Goal: Check status

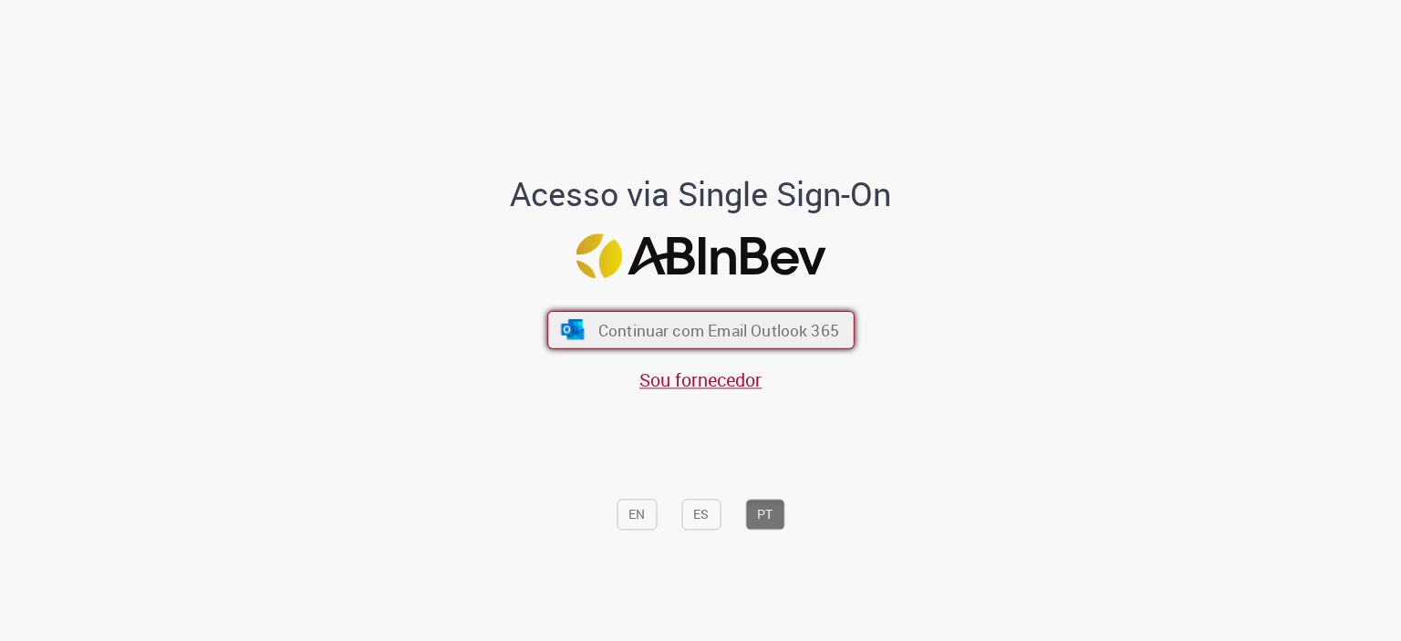
click at [609, 329] on span "Continuar com Email Outlook 365" at bounding box center [717, 329] width 241 height 21
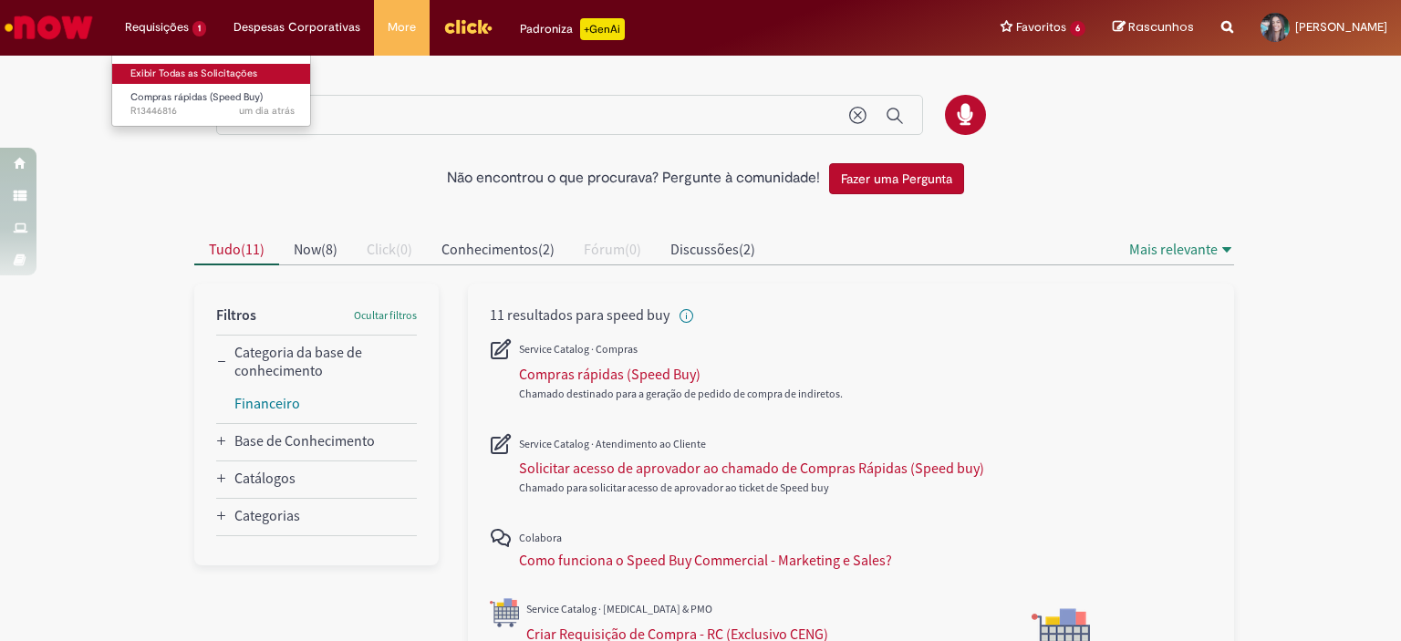
click at [197, 65] on link "Exibir Todas as Solicitações" at bounding box center [212, 74] width 201 height 20
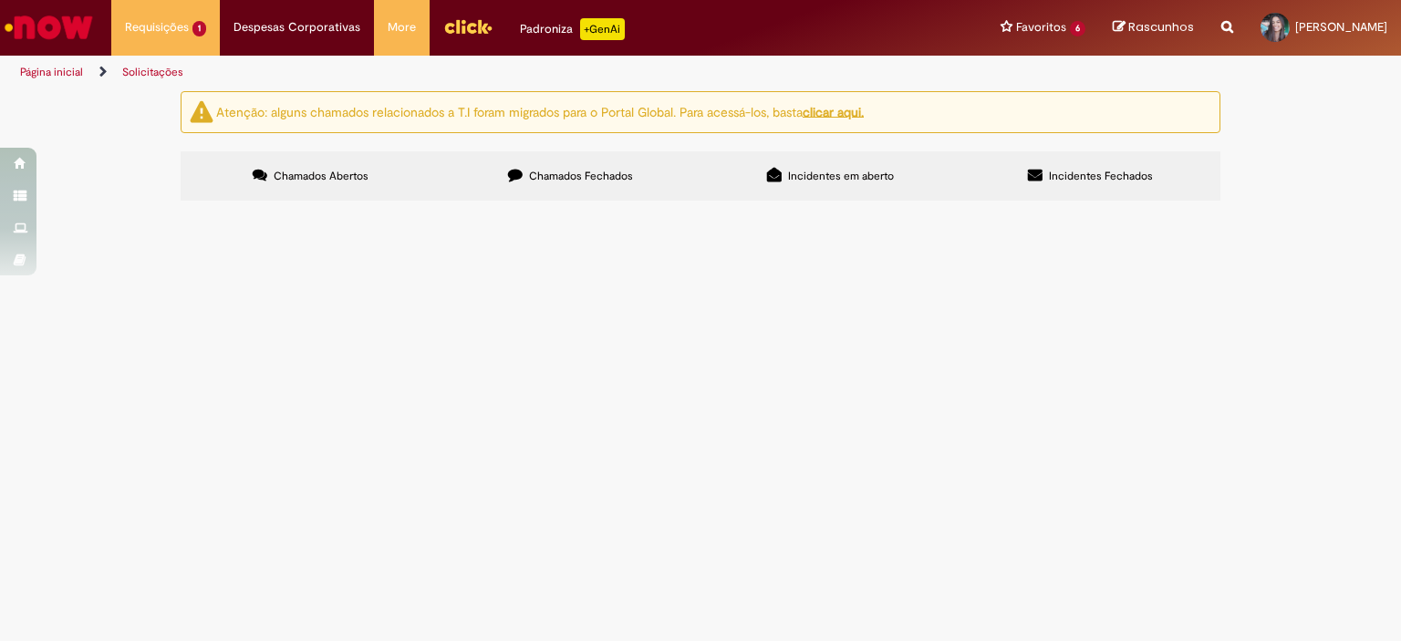
click at [552, 178] on span "Chamados Fechados" at bounding box center [581, 176] width 104 height 15
click at [0, 0] on span "Alteração de Pedido" at bounding box center [0, 0] width 0 height 0
click at [0, 0] on span "R13407781" at bounding box center [0, 0] width 0 height 0
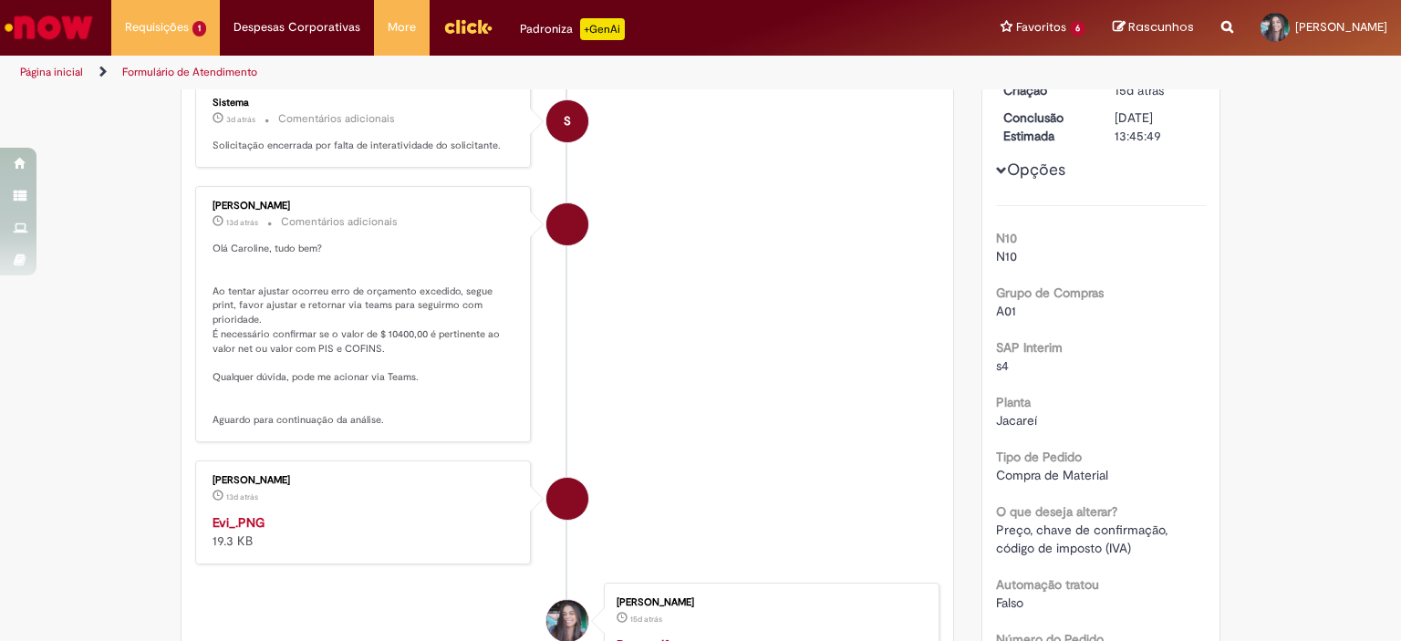
scroll to position [449, 0]
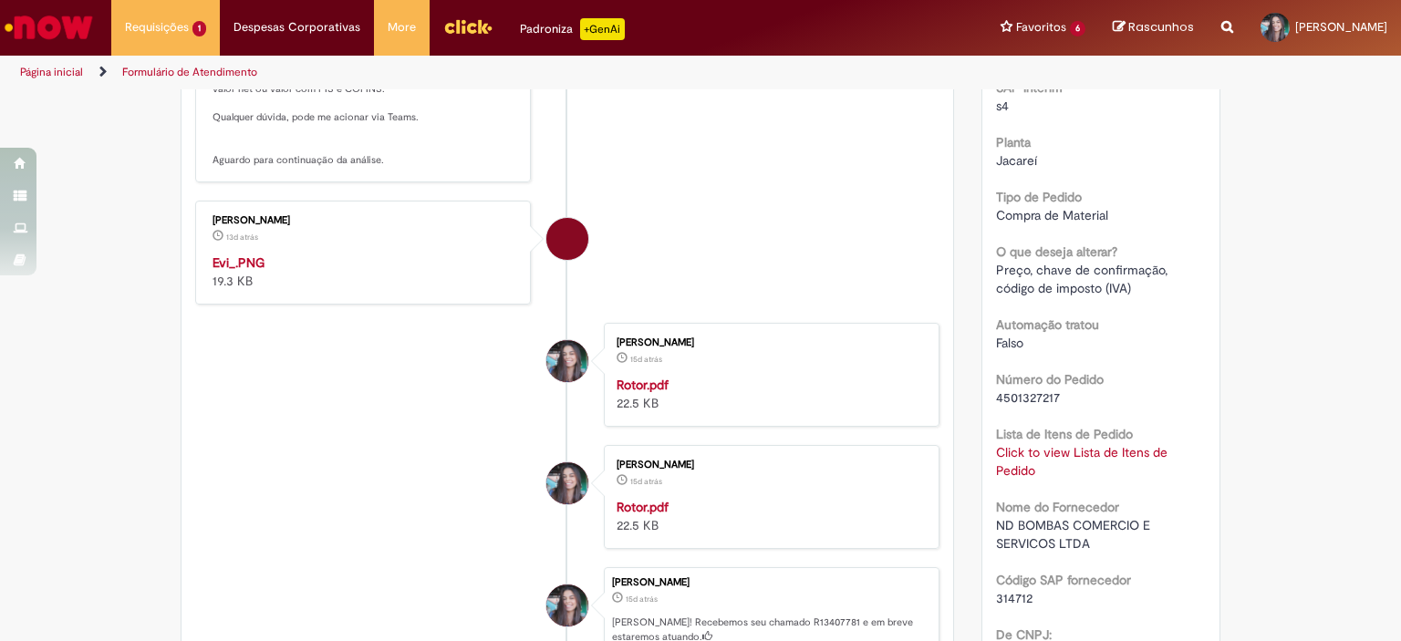
click at [433, 253] on img "Histórico de tíquete" at bounding box center [364, 253] width 304 height 0
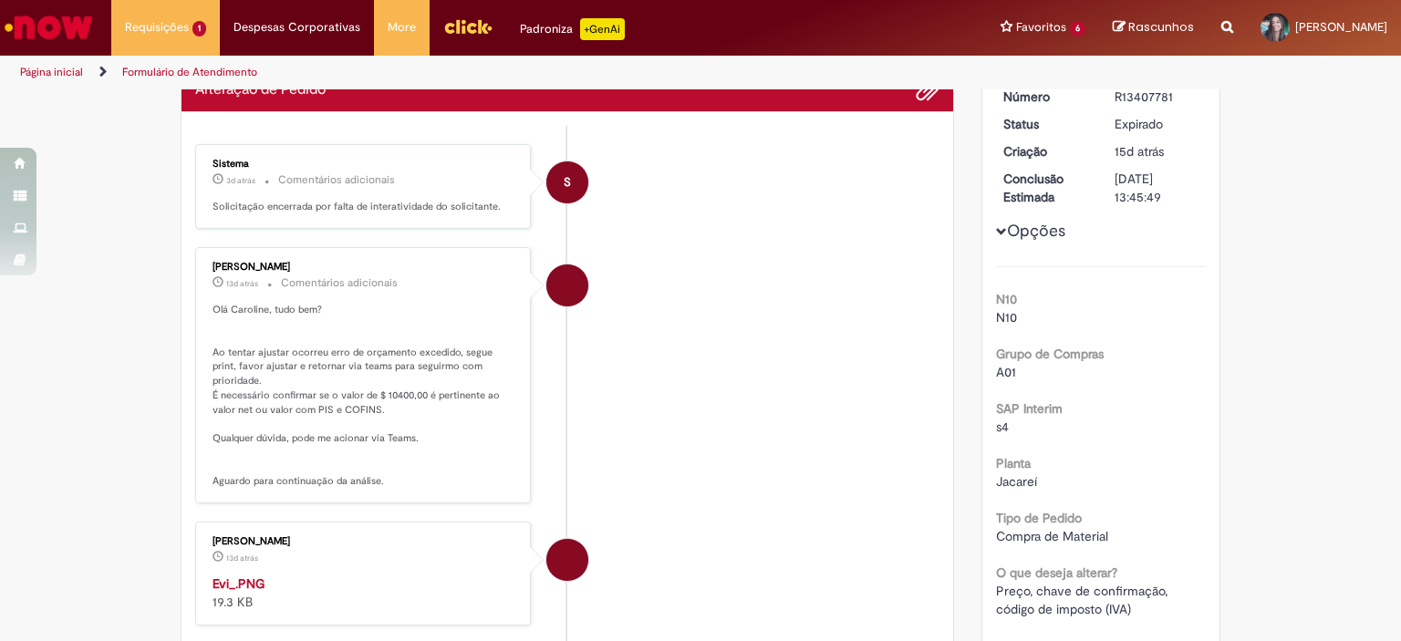
scroll to position [128, 0]
